Goal: Navigation & Orientation: Find specific page/section

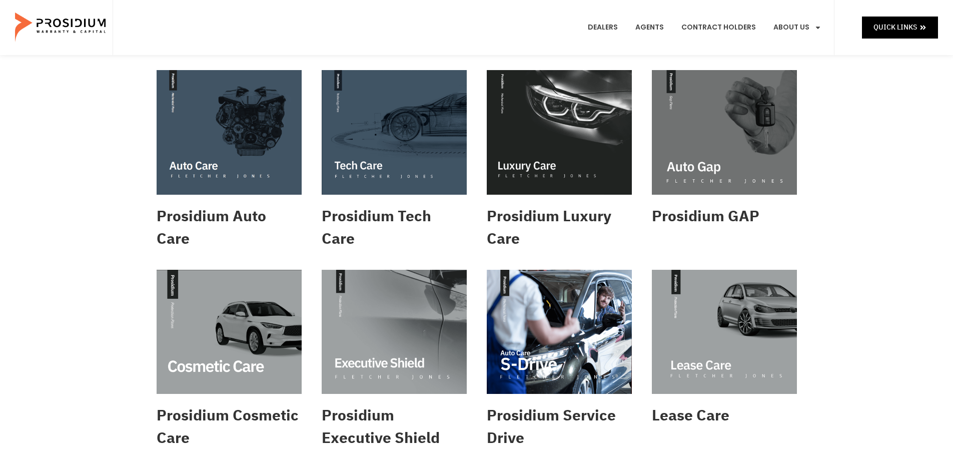
click at [231, 136] on img at bounding box center [229, 132] width 145 height 125
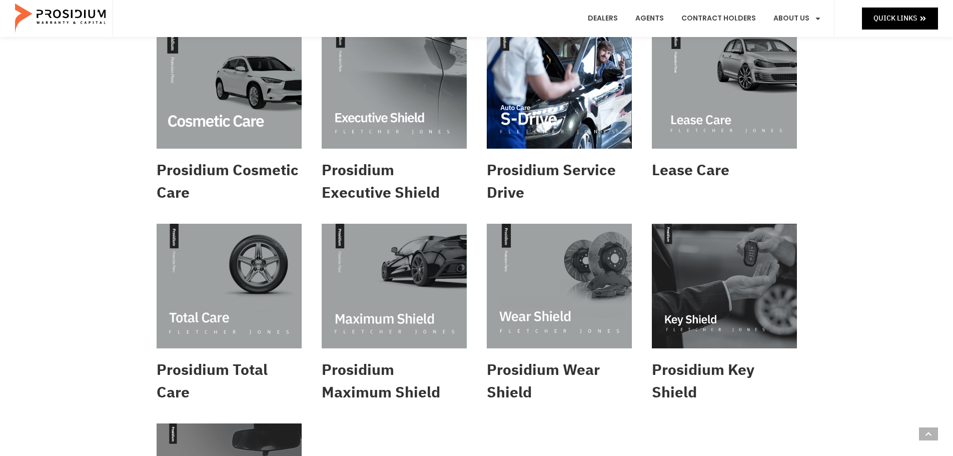
scroll to position [250, 0]
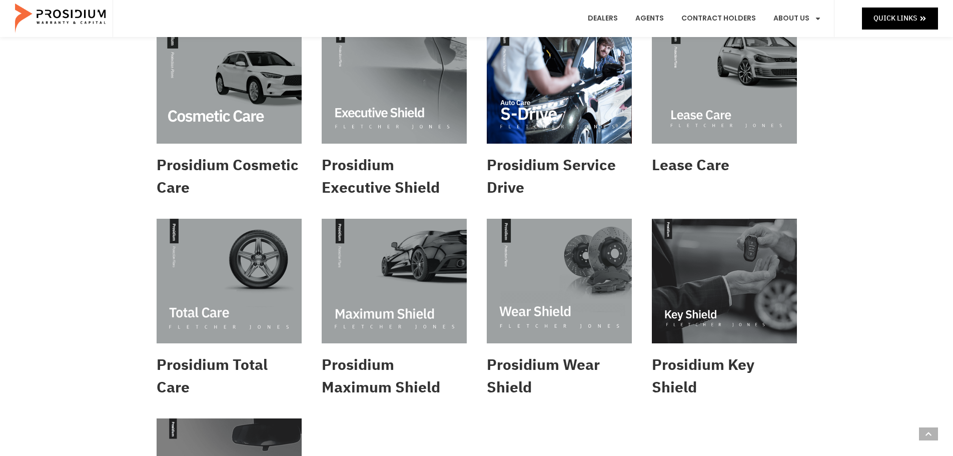
click at [224, 251] on img at bounding box center [229, 281] width 145 height 125
